Goal: Task Accomplishment & Management: Use online tool/utility

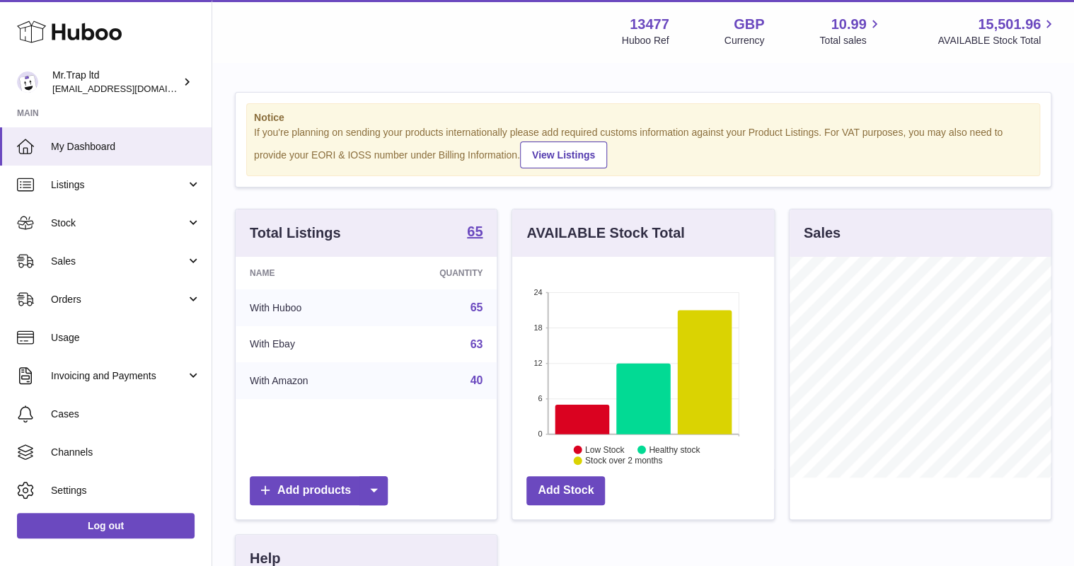
scroll to position [221, 261]
click at [100, 253] on link "Sales" at bounding box center [106, 261] width 212 height 38
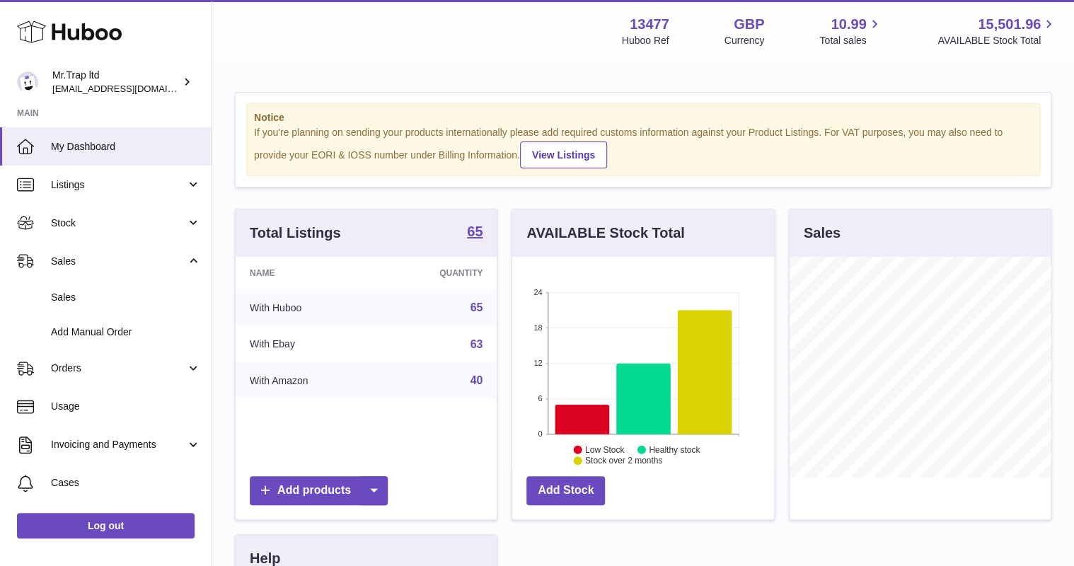
click at [128, 289] on link "Sales" at bounding box center [106, 297] width 212 height 35
